Goal: Information Seeking & Learning: Learn about a topic

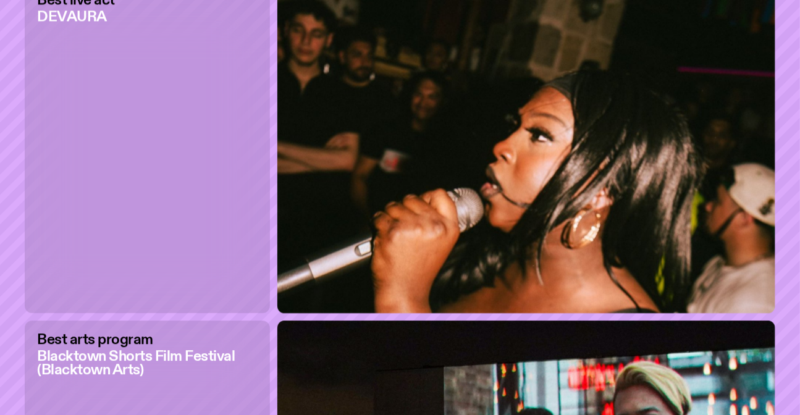
scroll to position [2911, 0]
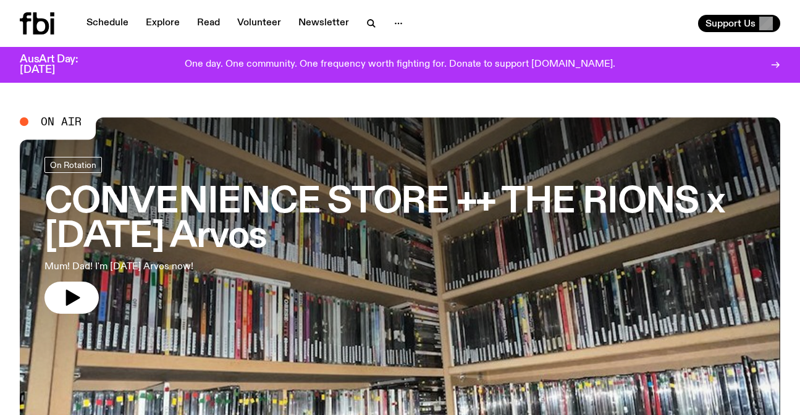
click at [115, 18] on link "Schedule" at bounding box center [107, 23] width 57 height 17
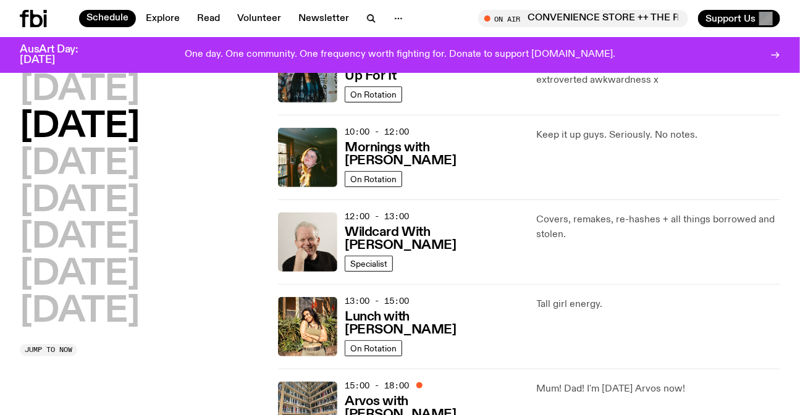
scroll to position [161, 0]
click at [624, 269] on div "Covers, remakes, re-hashes + all things borrowed and stolen." at bounding box center [658, 242] width 243 height 59
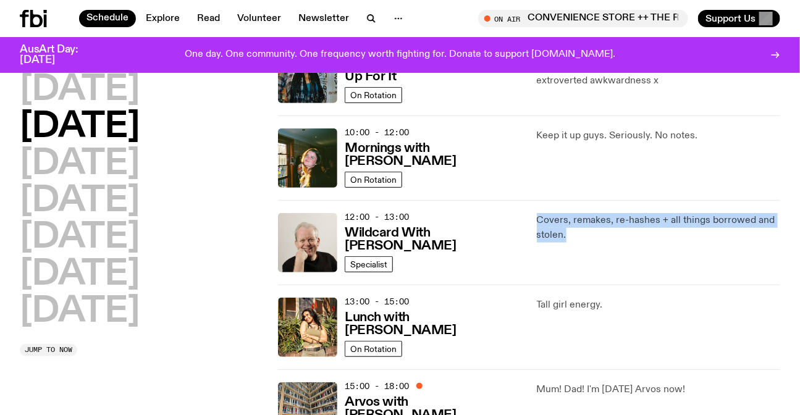
drag, startPoint x: 624, startPoint y: 269, endPoint x: 580, endPoint y: 222, distance: 63.8
click at [580, 222] on div "Covers, remakes, re-hashes + all things borrowed and stolen." at bounding box center [658, 242] width 243 height 59
click at [580, 222] on p "Covers, remakes, re-hashes + all things borrowed and stolen." at bounding box center [658, 228] width 243 height 30
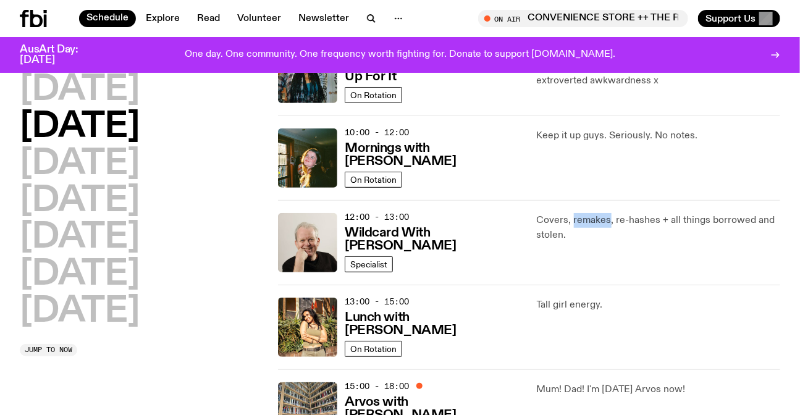
click at [580, 222] on p "Covers, remakes, re-hashes + all things borrowed and stolen." at bounding box center [658, 228] width 243 height 30
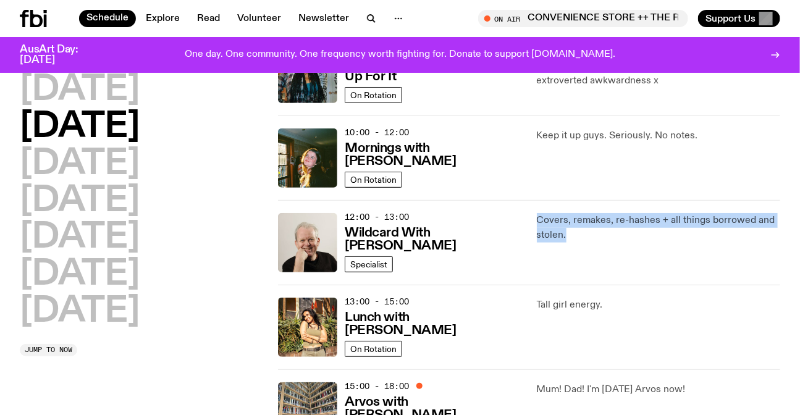
click at [580, 222] on p "Covers, remakes, re-hashes + all things borrowed and stolen." at bounding box center [658, 228] width 243 height 30
click at [592, 233] on p "Covers, remakes, re-hashes + all things borrowed and stolen." at bounding box center [658, 228] width 243 height 30
drag, startPoint x: 592, startPoint y: 233, endPoint x: 533, endPoint y: 206, distance: 65.2
click at [533, 206] on div "12:00 - 13:00 Wildcard With [PERSON_NAME] Specialist Covers, remakes, re-hashes…" at bounding box center [529, 242] width 502 height 85
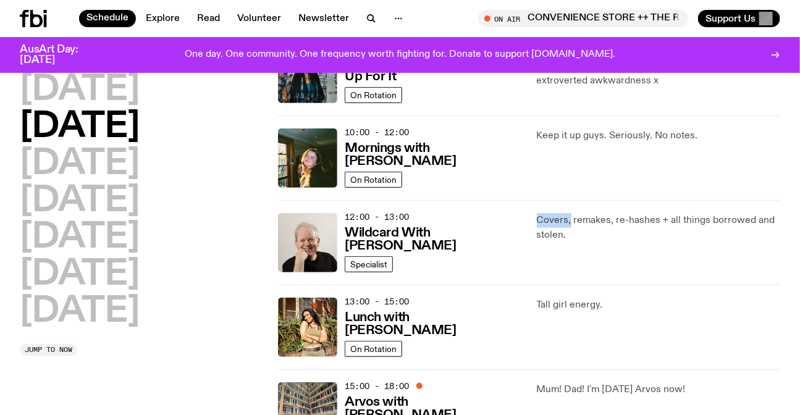
drag, startPoint x: 533, startPoint y: 206, endPoint x: 565, endPoint y: 222, distance: 36.2
click at [565, 222] on div "12:00 - 13:00 Wildcard With [PERSON_NAME] Specialist Covers, remakes, re-hashes…" at bounding box center [529, 242] width 502 height 85
click at [565, 222] on p "Covers, remakes, re-hashes + all things borrowed and stolen." at bounding box center [658, 228] width 243 height 30
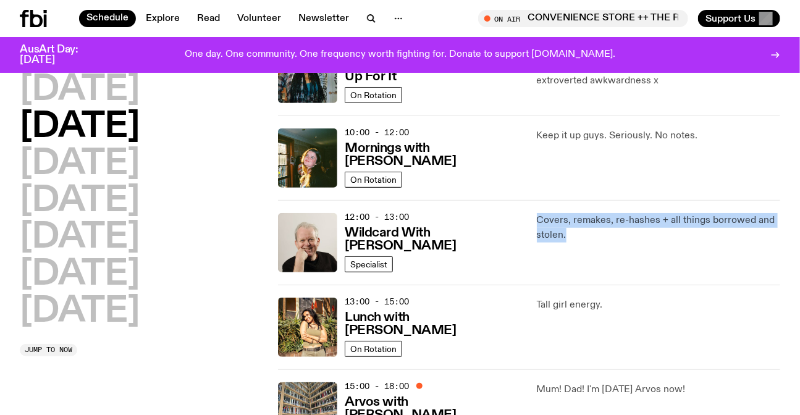
click at [565, 222] on p "Covers, remakes, re-hashes + all things borrowed and stolen." at bounding box center [658, 228] width 243 height 30
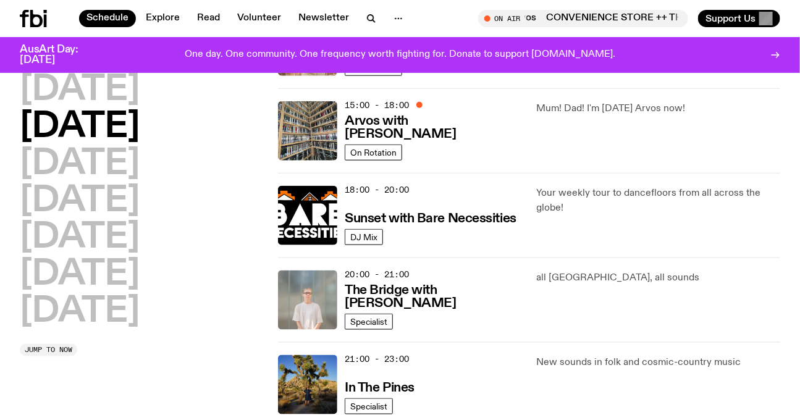
click at [184, 304] on div "[DATE] [DATE] [DATE] [DATE] [DATE] [DATE] [DATE]" at bounding box center [141, 201] width 243 height 256
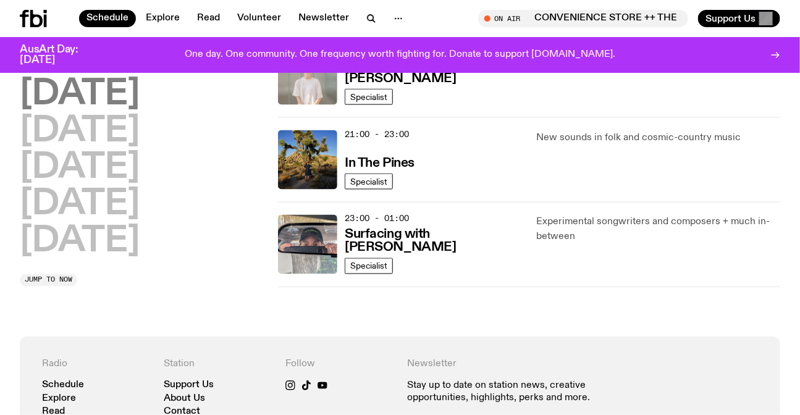
click at [111, 91] on h2 "[DATE]" at bounding box center [80, 94] width 120 height 35
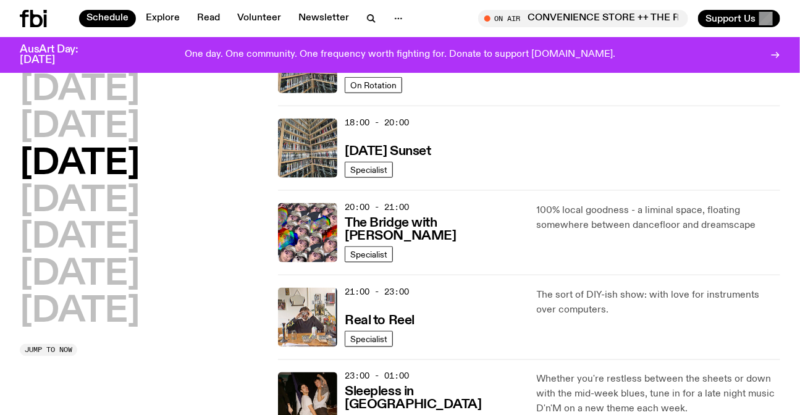
scroll to position [595, 0]
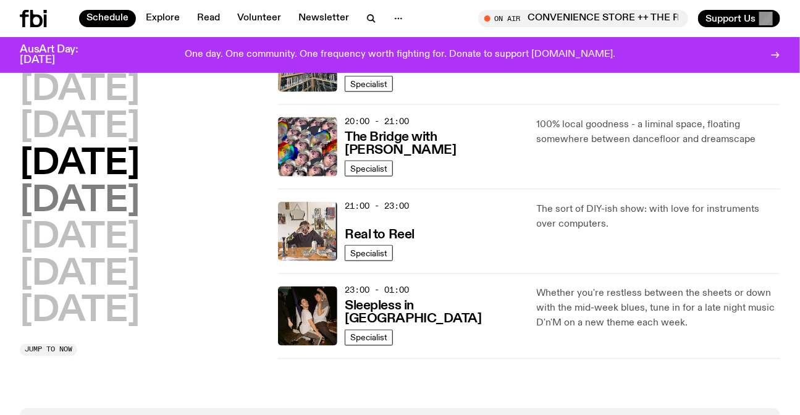
click at [129, 191] on h2 "[DATE]" at bounding box center [80, 201] width 120 height 35
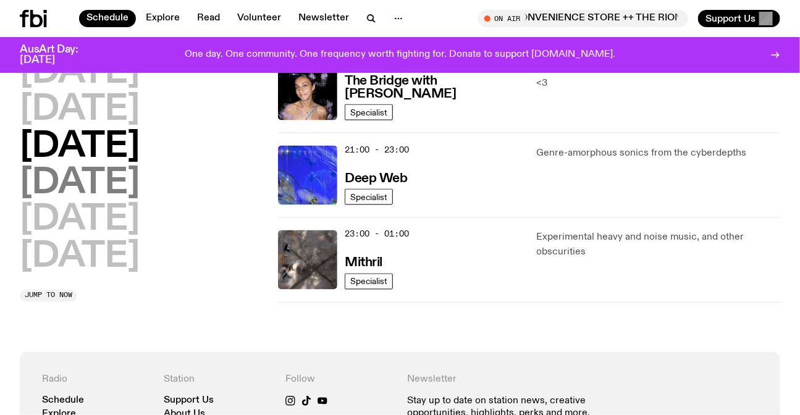
click at [87, 179] on h2 "[DATE]" at bounding box center [80, 183] width 120 height 35
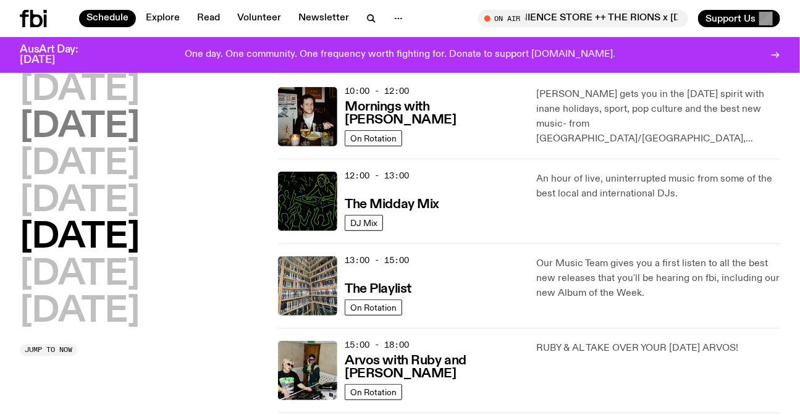
click at [93, 125] on h2 "[DATE]" at bounding box center [80, 127] width 120 height 35
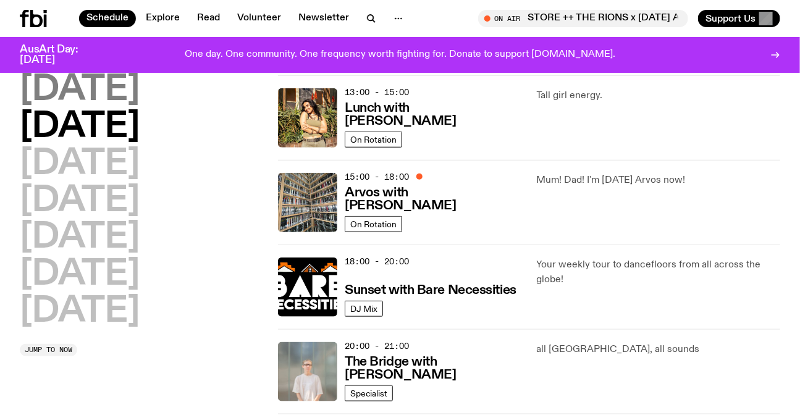
click at [108, 80] on h2 "[DATE]" at bounding box center [80, 90] width 120 height 35
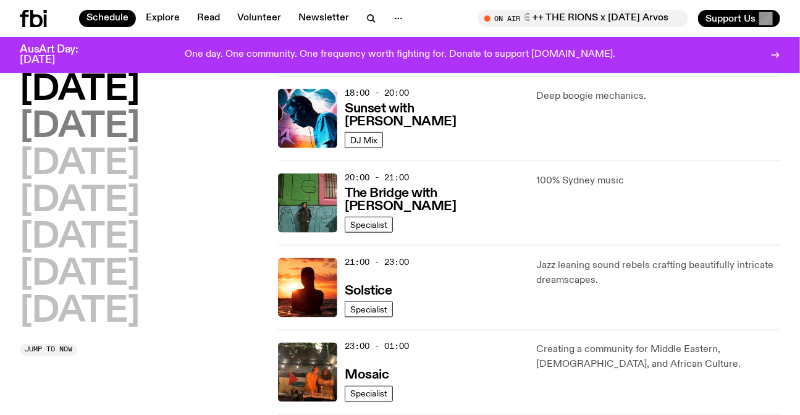
click at [125, 123] on h2 "[DATE]" at bounding box center [80, 127] width 120 height 35
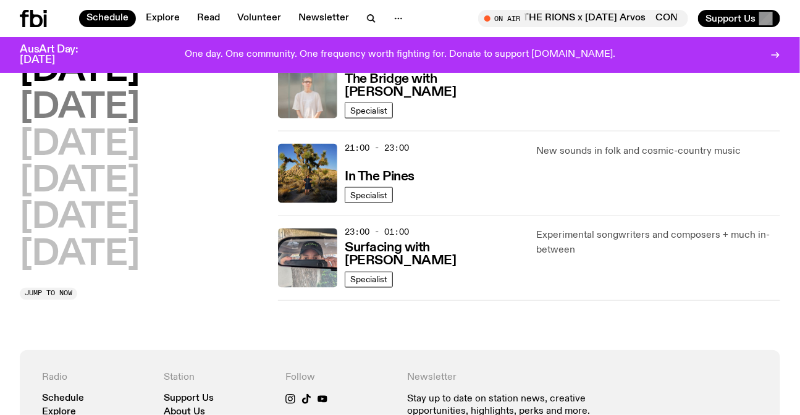
click at [133, 111] on h2 "[DATE]" at bounding box center [80, 108] width 120 height 35
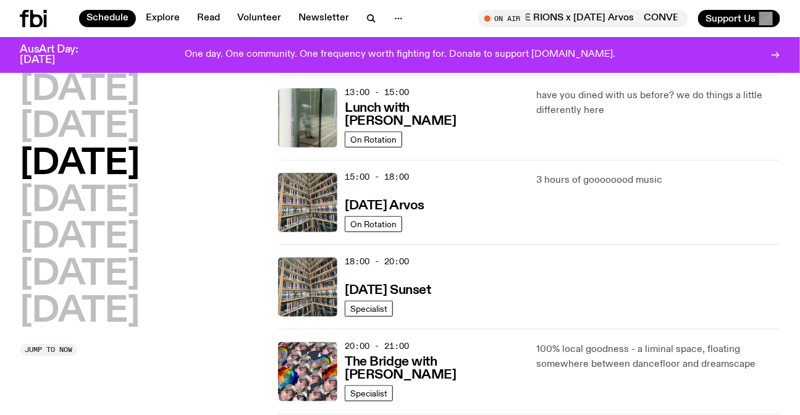
scroll to position [764, 0]
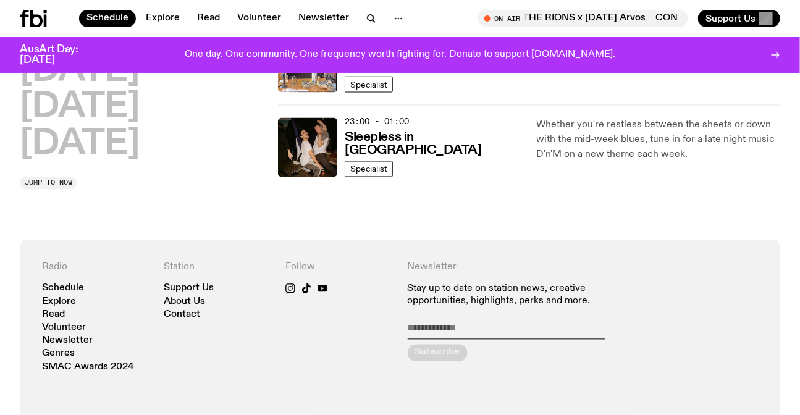
click at [159, 135] on div "[DATE] [DATE] [DATE] [DATE] [DATE] [DATE] [DATE]" at bounding box center [141, 34] width 243 height 256
click at [140, 142] on h2 "[DATE]" at bounding box center [80, 145] width 120 height 35
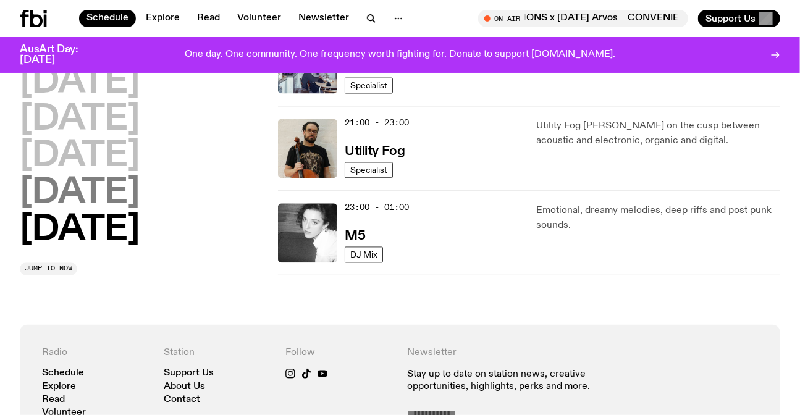
click at [101, 185] on h2 "[DATE]" at bounding box center [80, 193] width 120 height 35
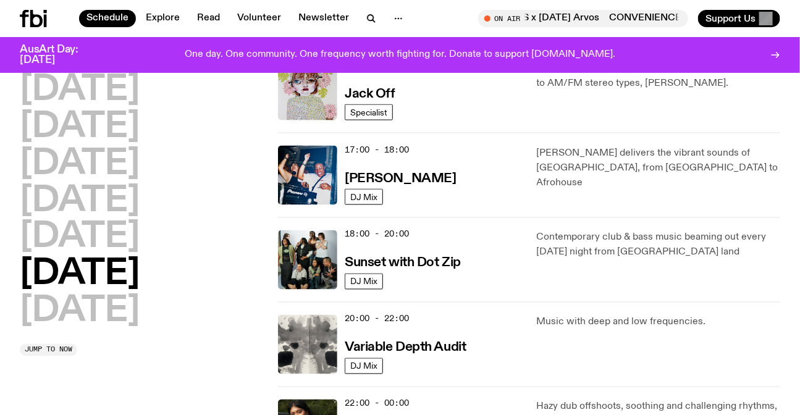
scroll to position [876, 0]
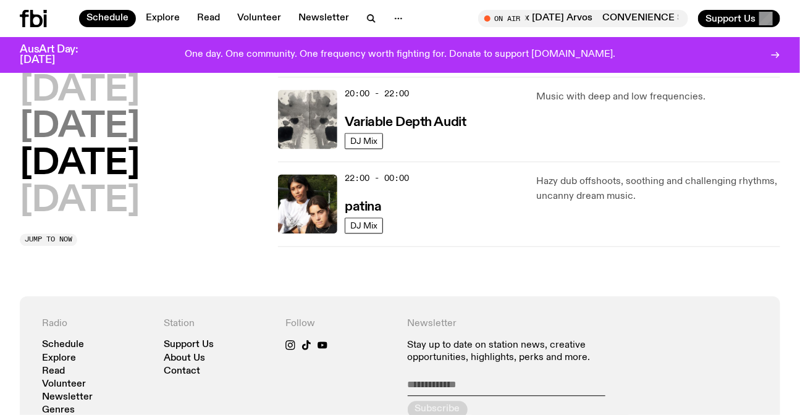
click at [105, 122] on h2 "[DATE]" at bounding box center [80, 128] width 120 height 35
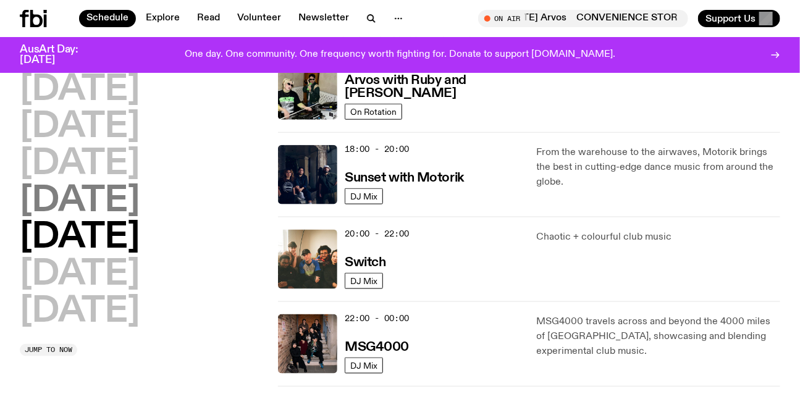
click at [136, 199] on h2 "[DATE]" at bounding box center [80, 201] width 120 height 35
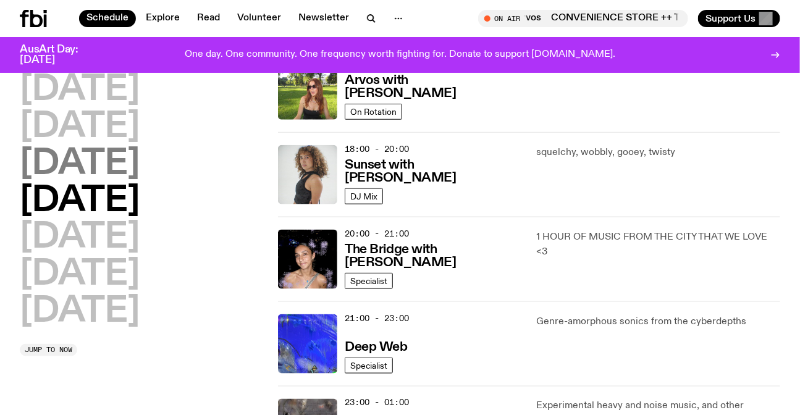
click at [120, 147] on h2 "[DATE]" at bounding box center [80, 164] width 120 height 35
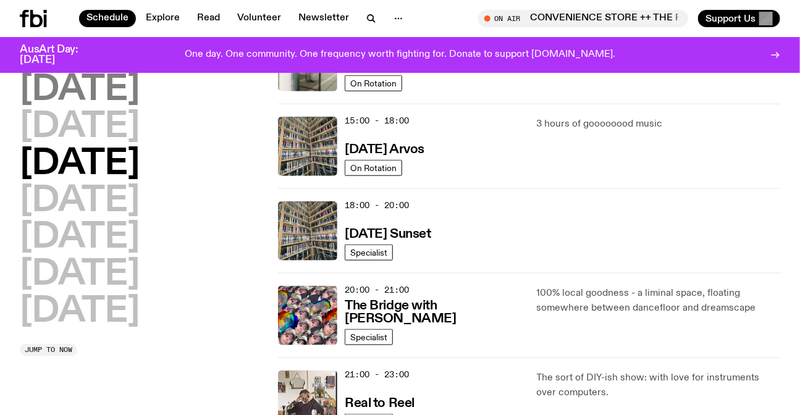
click at [81, 101] on h2 "[DATE]" at bounding box center [80, 90] width 120 height 35
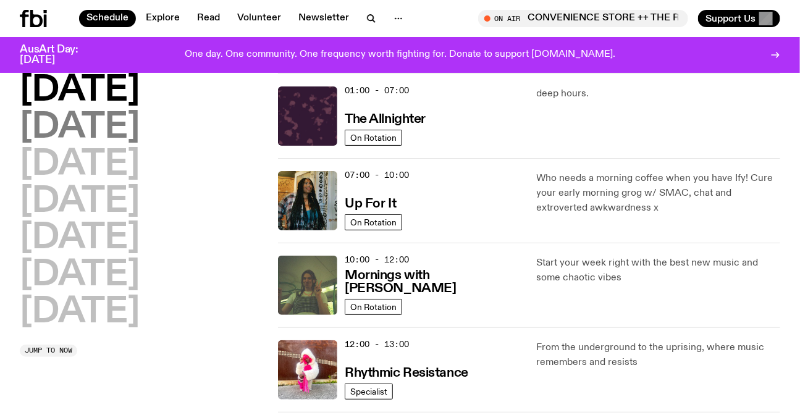
click at [109, 128] on h2 "[DATE]" at bounding box center [80, 128] width 120 height 35
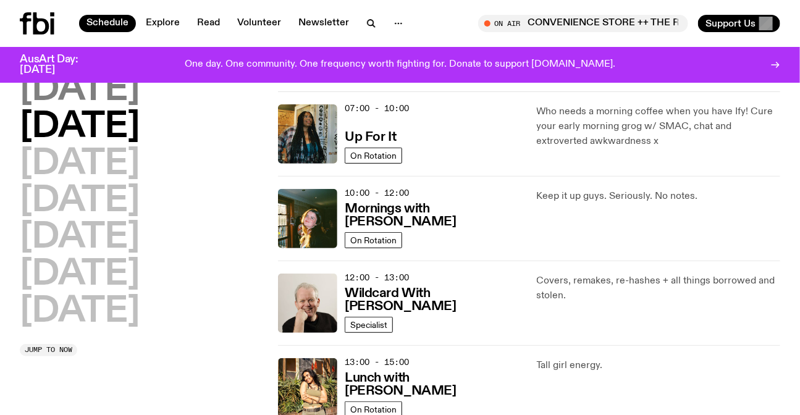
scroll to position [0, 0]
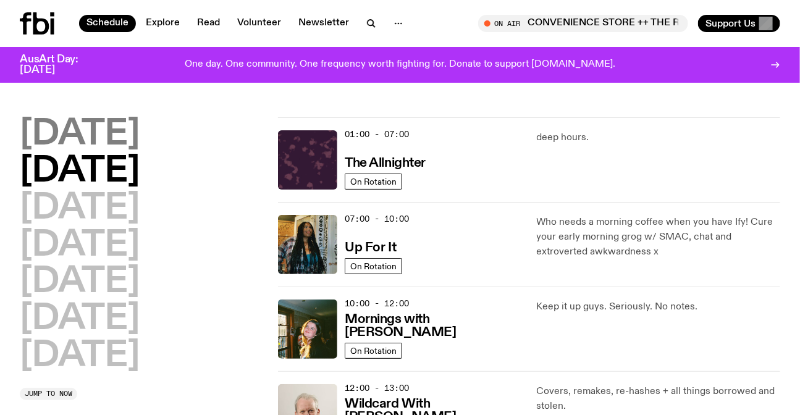
click at [102, 142] on h2 "[DATE]" at bounding box center [80, 134] width 120 height 35
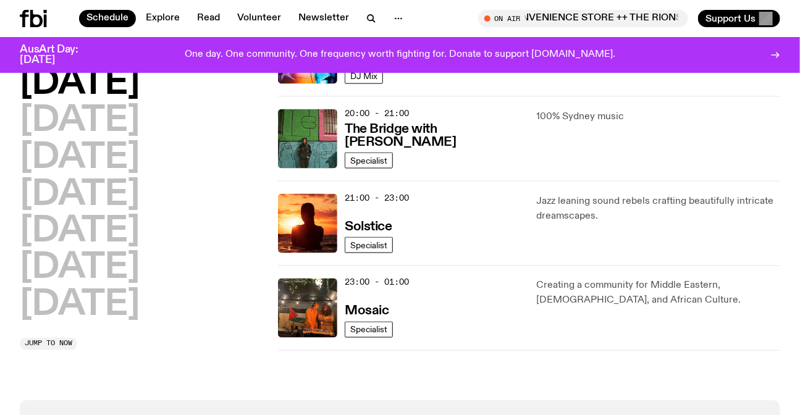
scroll to position [539, 0]
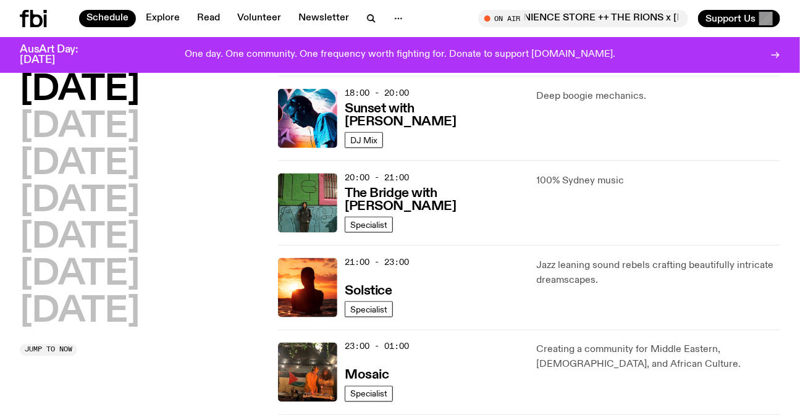
click at [27, 12] on icon at bounding box center [33, 18] width 27 height 17
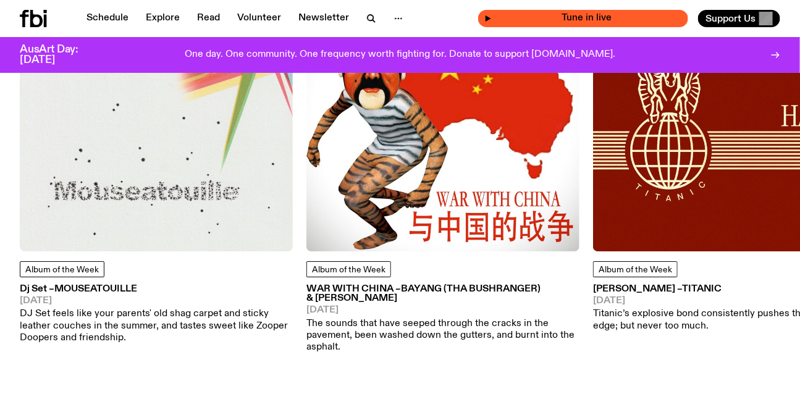
scroll to position [1506, 0]
